Goal: Task Accomplishment & Management: Manage account settings

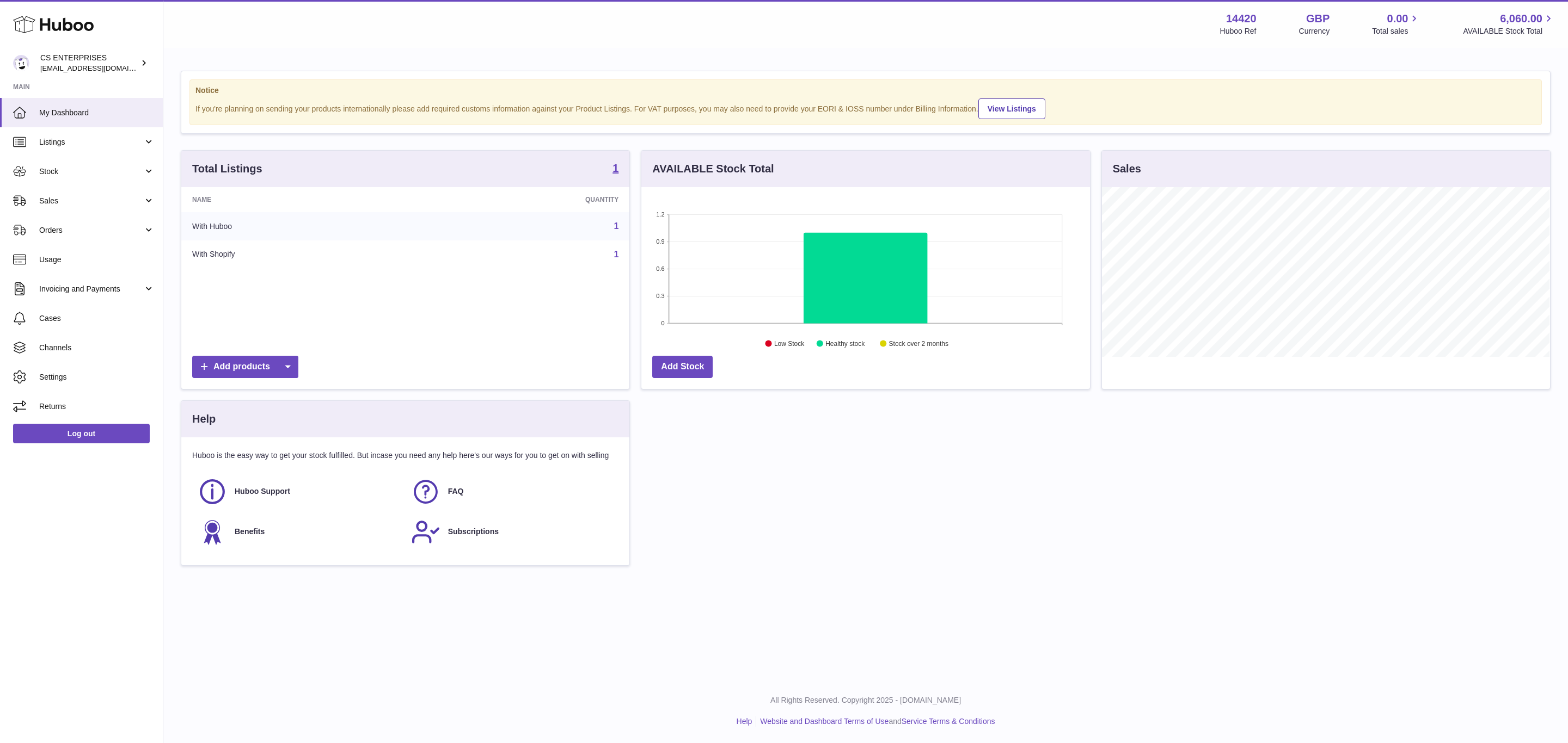
scroll to position [169, 448]
click at [102, 346] on span "Channels" at bounding box center [97, 348] width 116 height 10
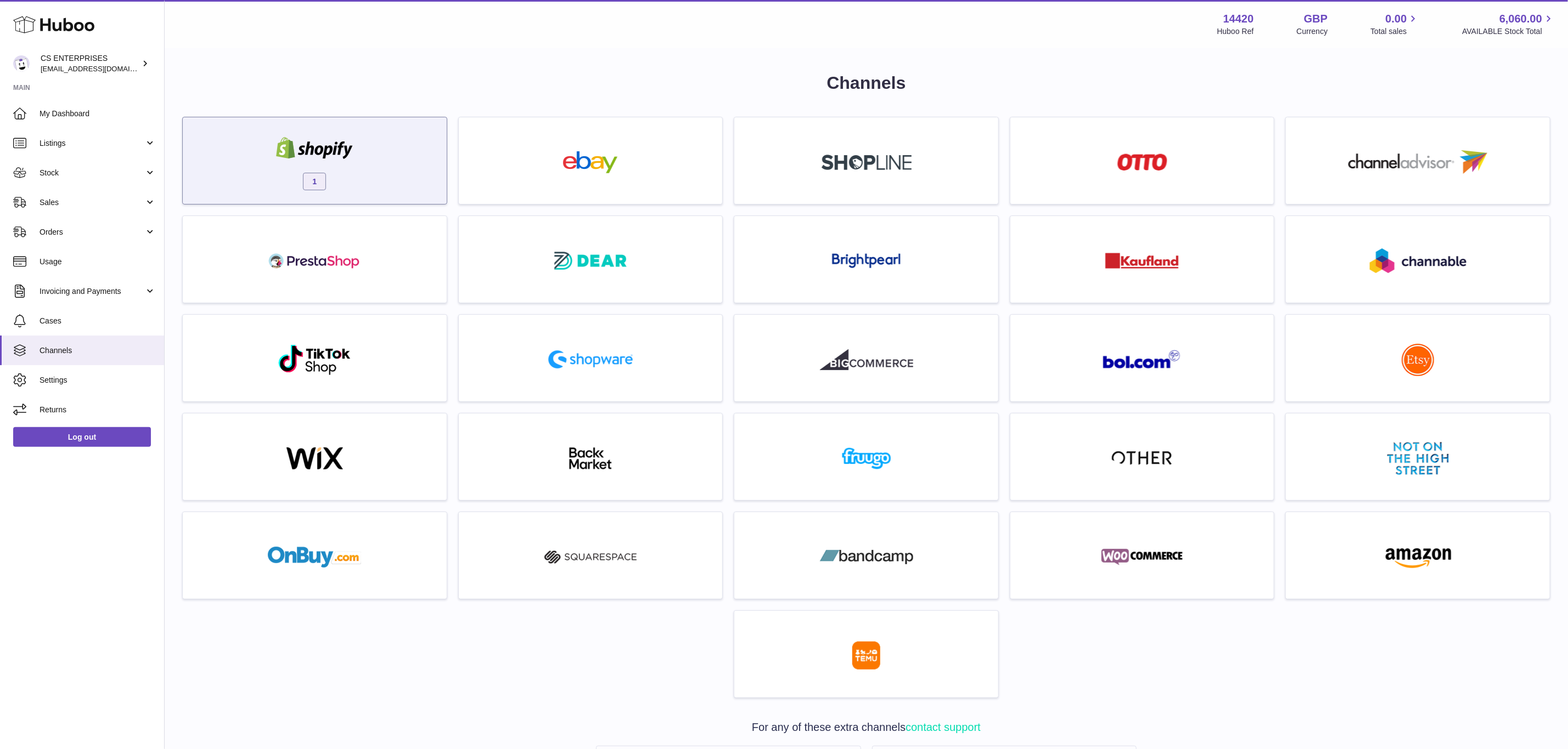
click at [315, 161] on div at bounding box center [314, 149] width 93 height 25
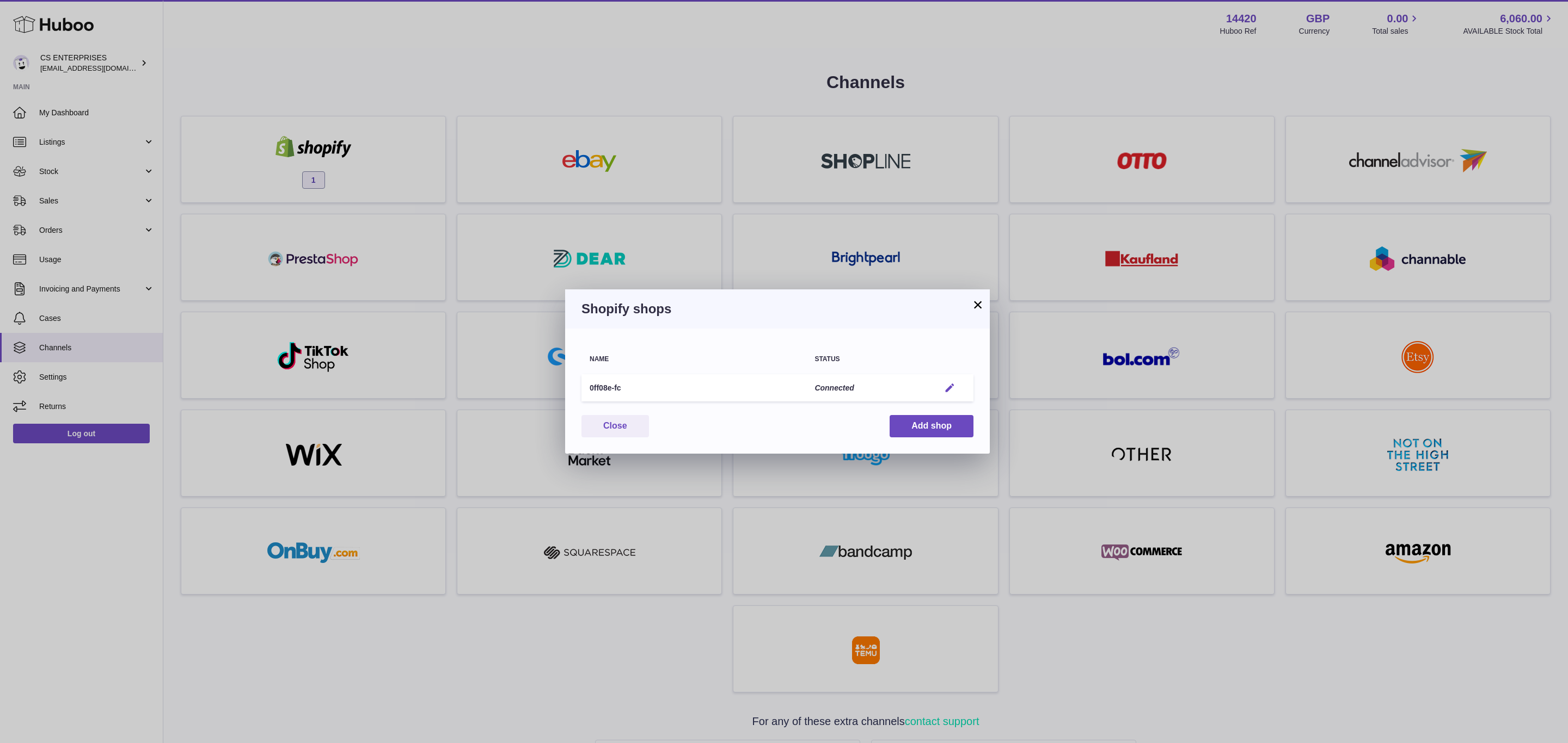
click at [956, 384] on em "button" at bounding box center [949, 388] width 11 height 11
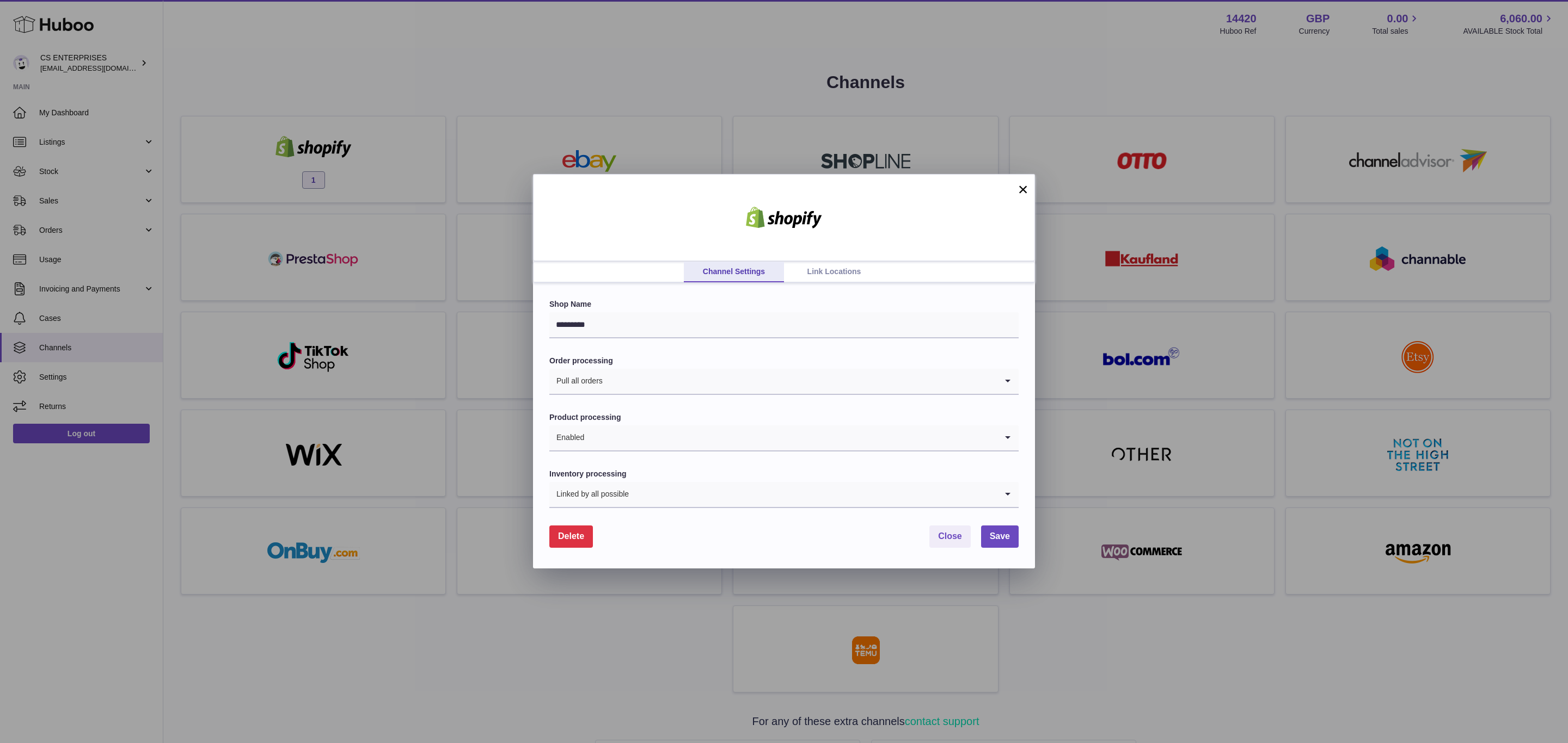
click at [819, 273] on link "Link Locations" at bounding box center [834, 272] width 101 height 21
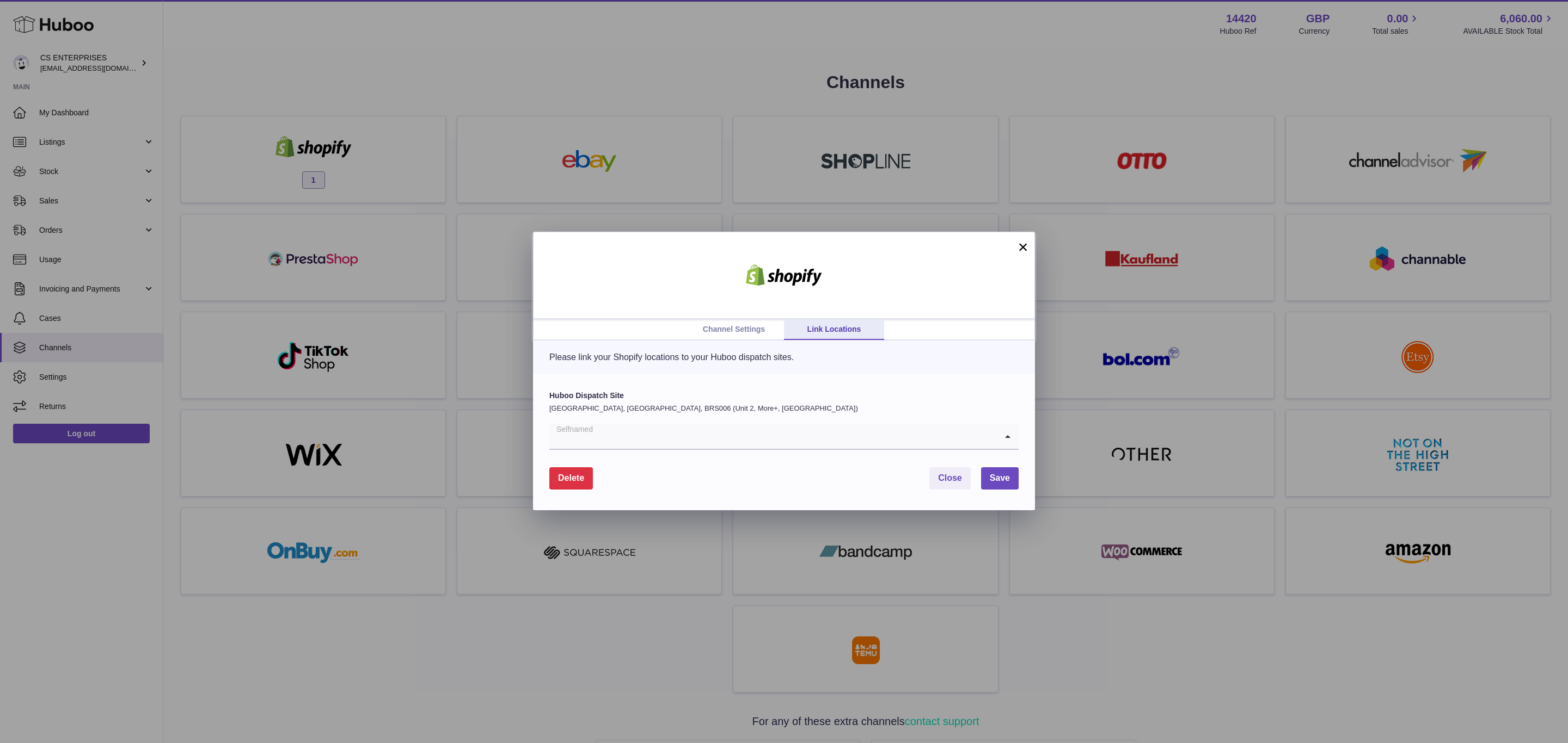
click at [694, 449] on div "Selfnamed Loading..." at bounding box center [784, 436] width 470 height 26
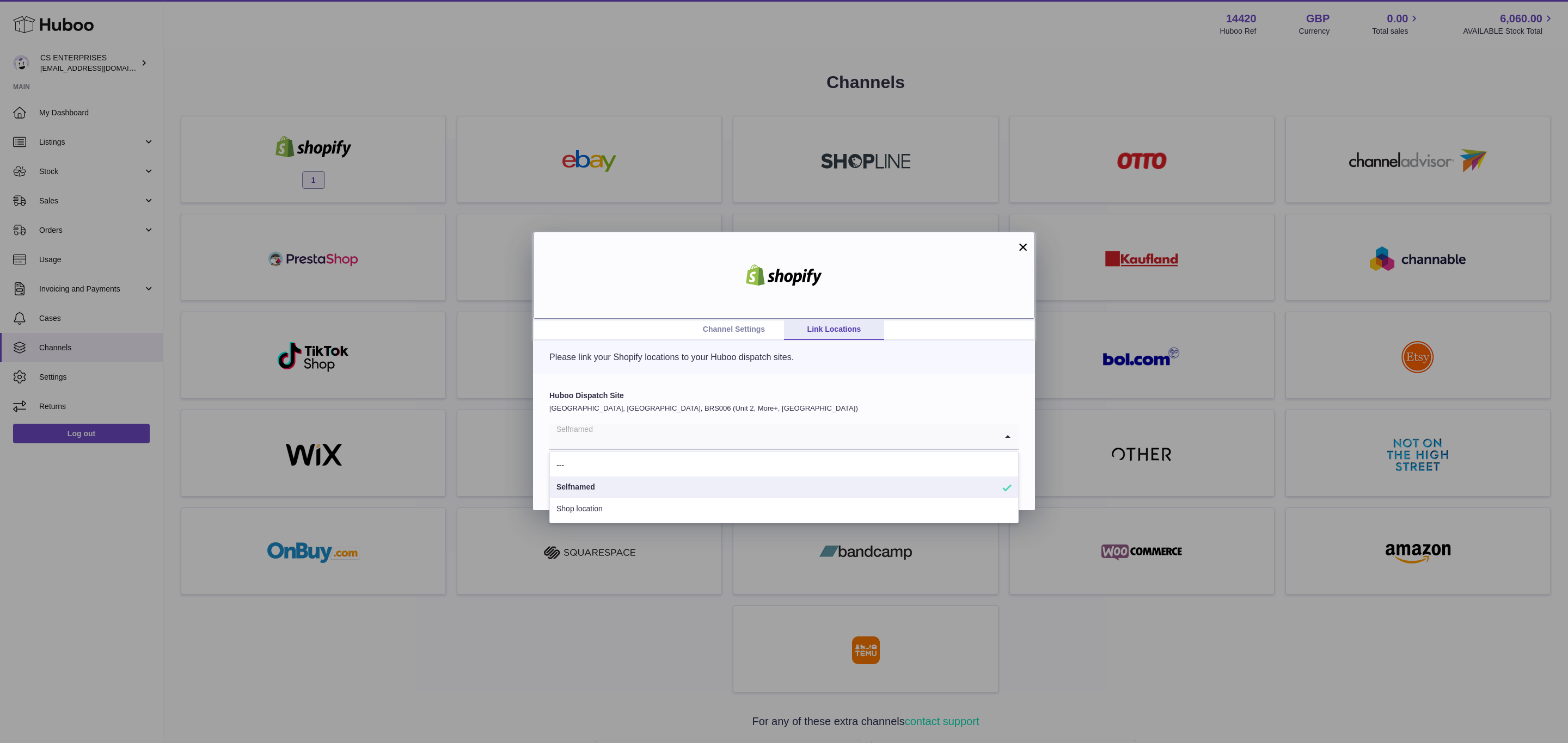
click at [968, 298] on div at bounding box center [784, 275] width 502 height 87
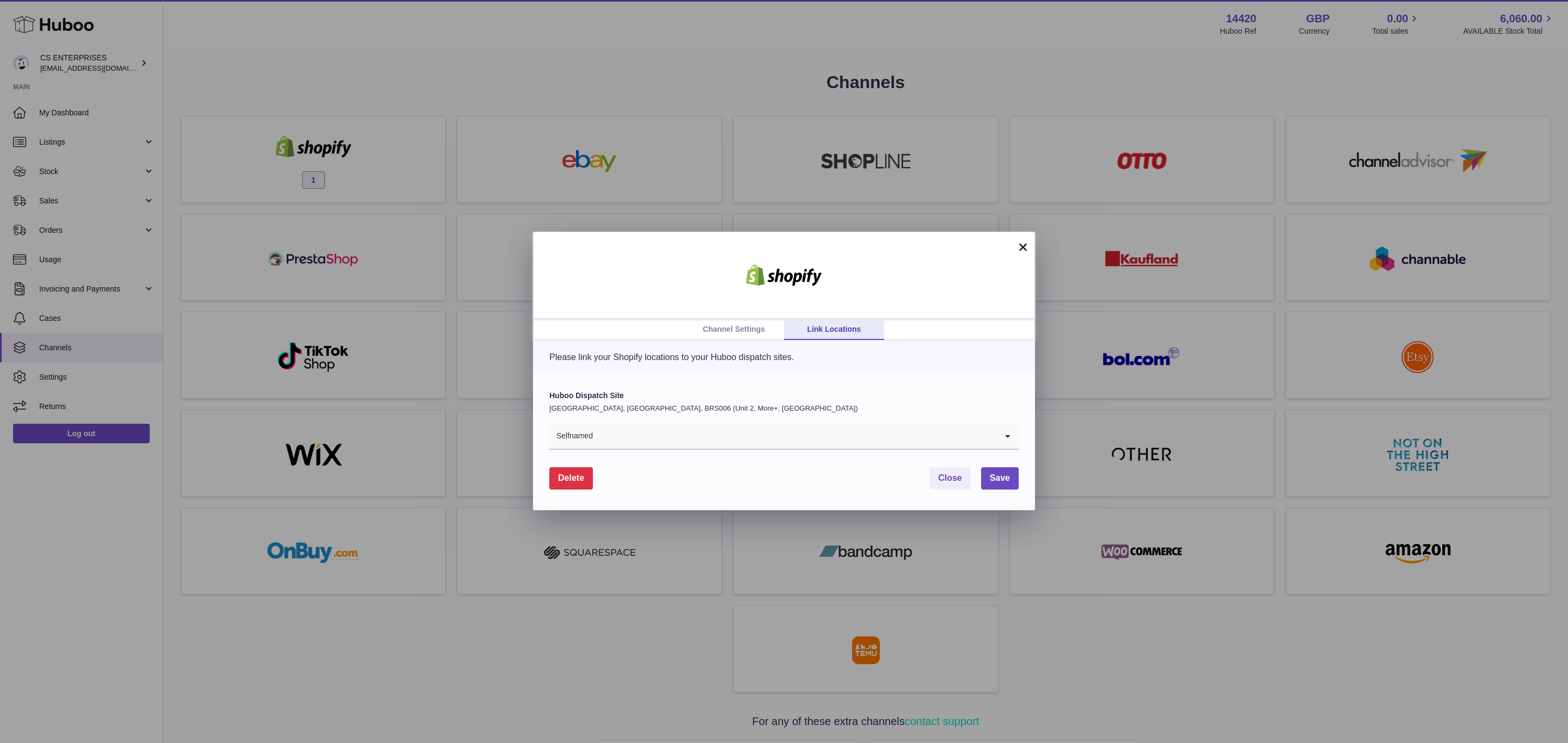
click at [1017, 250] on button "×" at bounding box center [1023, 247] width 13 height 13
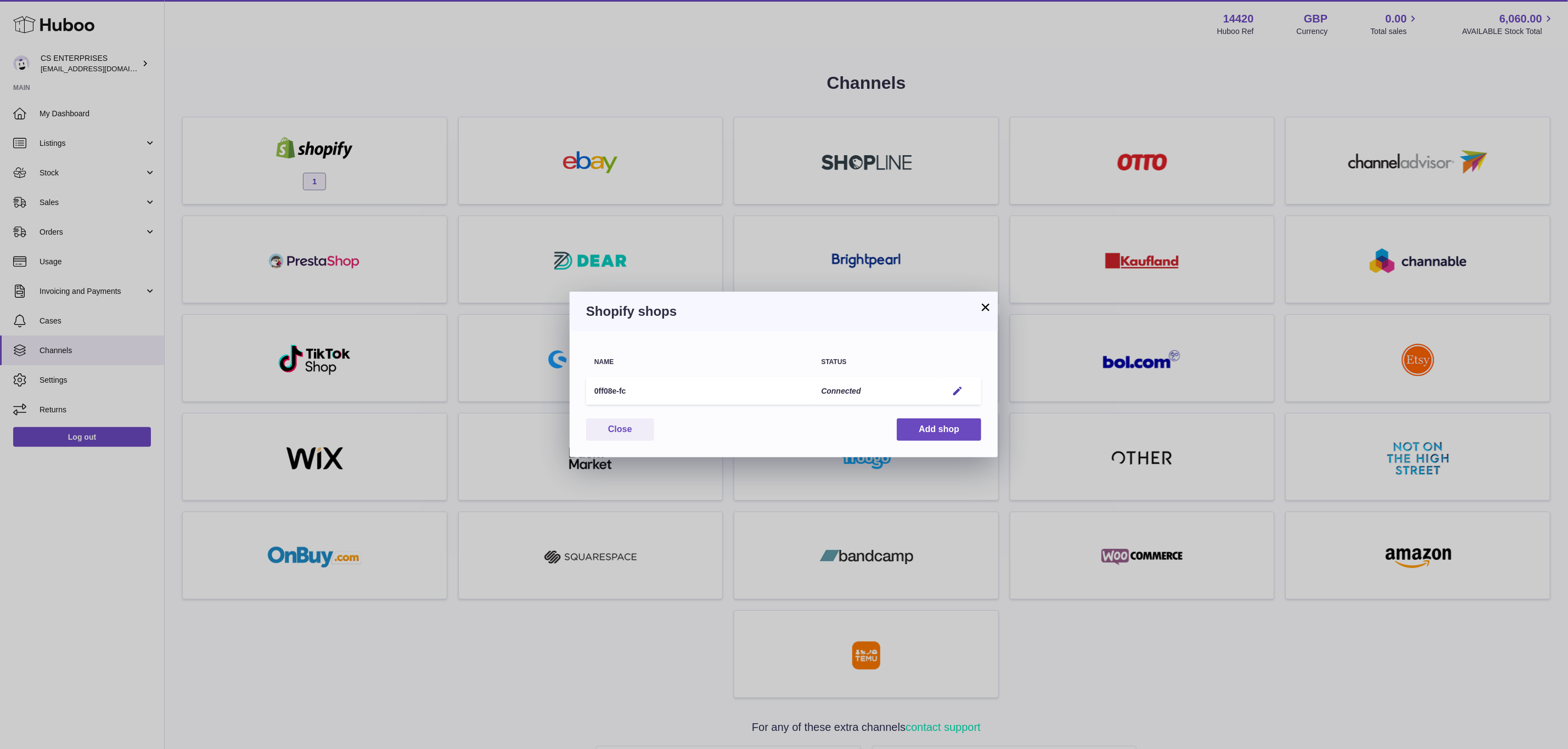
click at [976, 305] on h3 "Shopify shops" at bounding box center [783, 311] width 395 height 17
click at [984, 309] on button "×" at bounding box center [985, 307] width 13 height 13
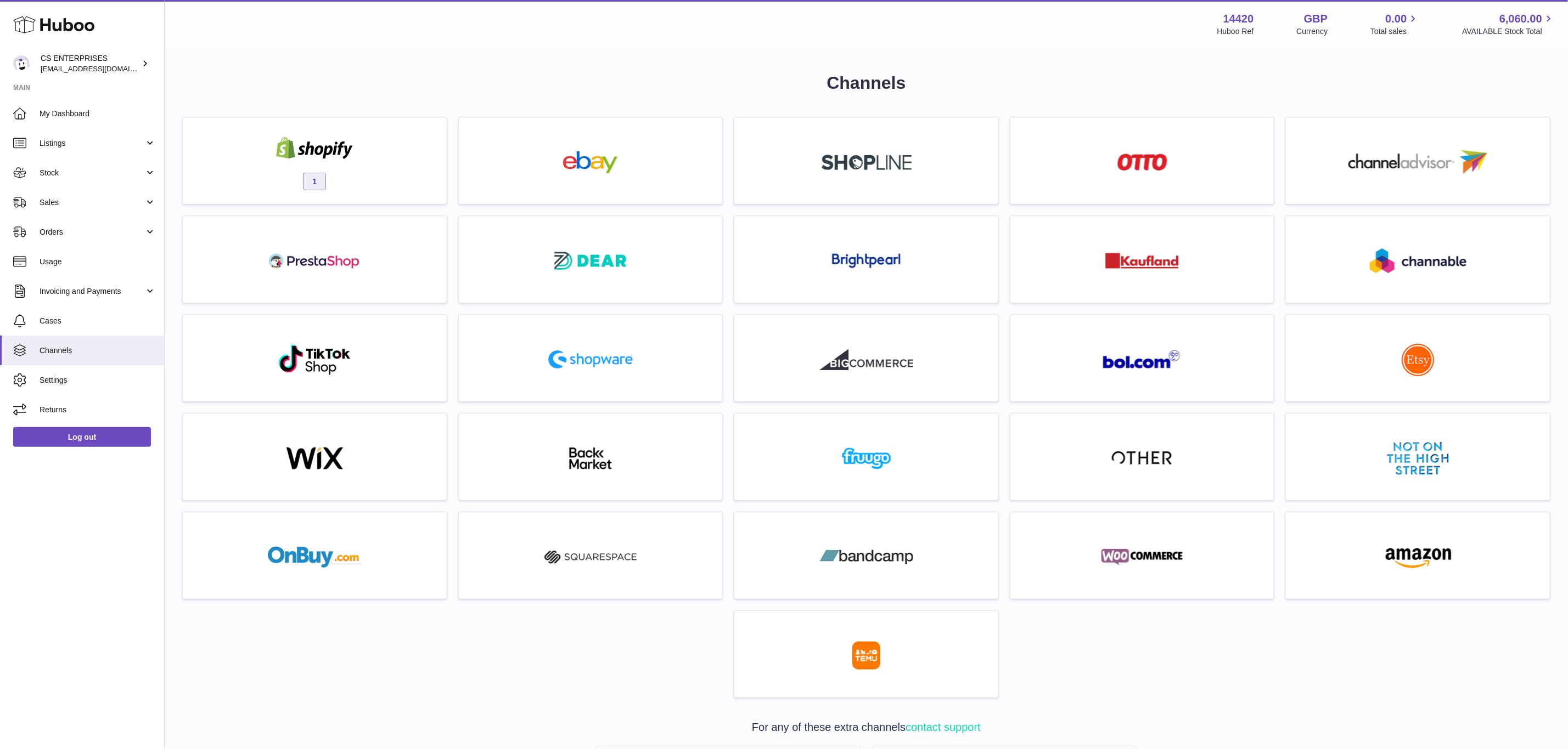
click at [399, 35] on div "Menu Huboo 14420 Huboo Ref GBP Currency 0.00 Total sales 6,060.00 AVAILABLE Sto…" at bounding box center [866, 23] width 1377 height 25
click at [113, 205] on span "Sales" at bounding box center [91, 203] width 105 height 11
